Goal: Transaction & Acquisition: Purchase product/service

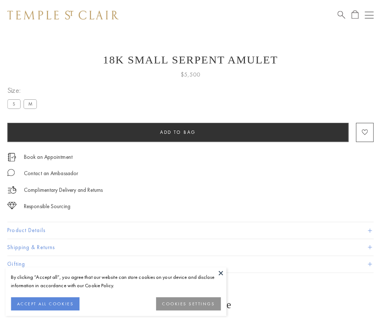
scroll to position [9, 0]
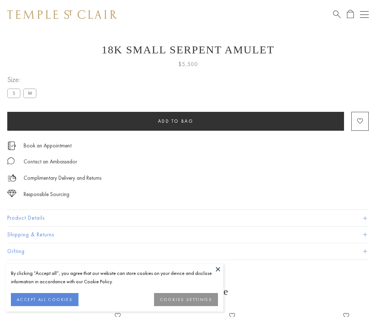
click at [175, 121] on span "Add to bag" at bounding box center [176, 121] width 36 height 6
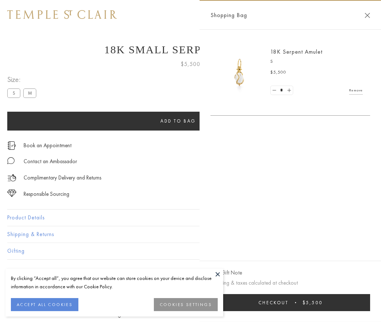
click at [289, 303] on span "Checkout" at bounding box center [273, 303] width 30 height 6
